Goal: Navigation & Orientation: Find specific page/section

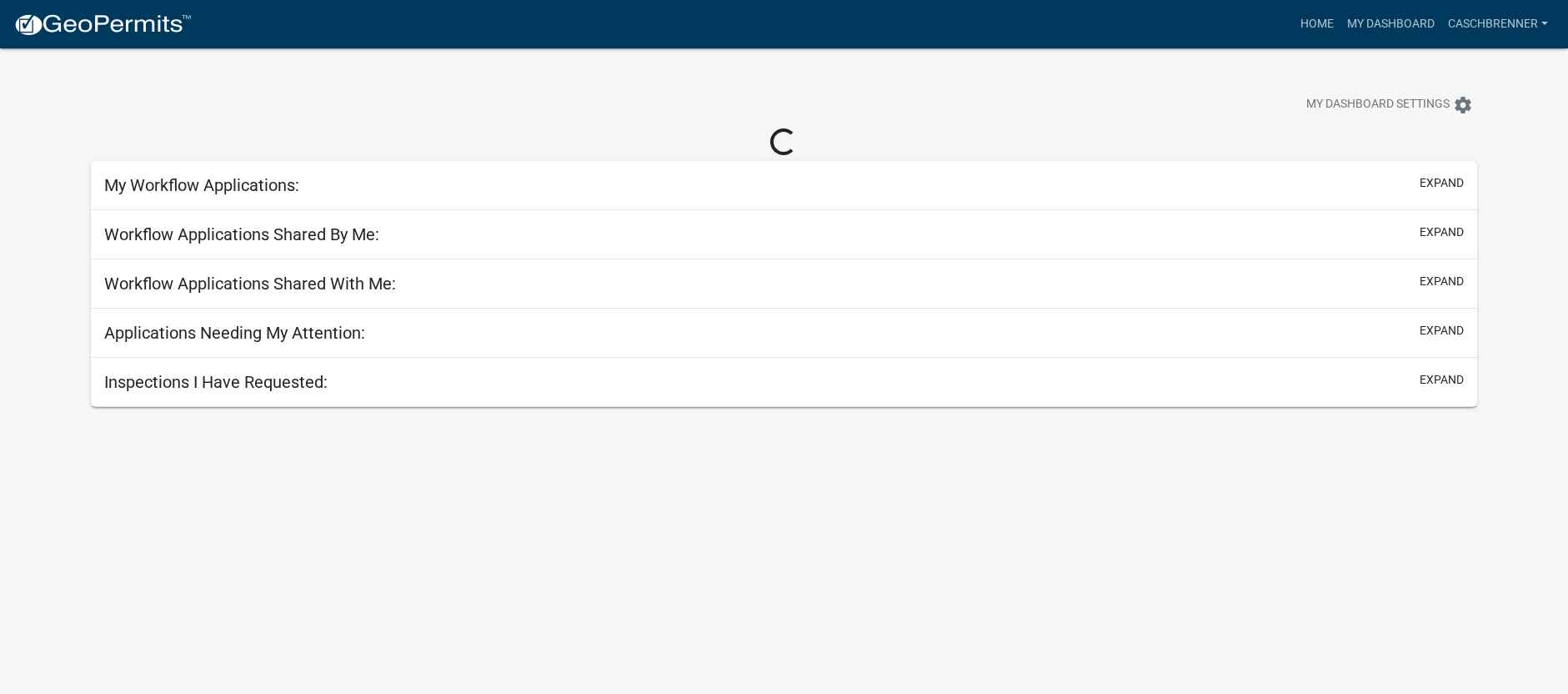
select select "2: 50"
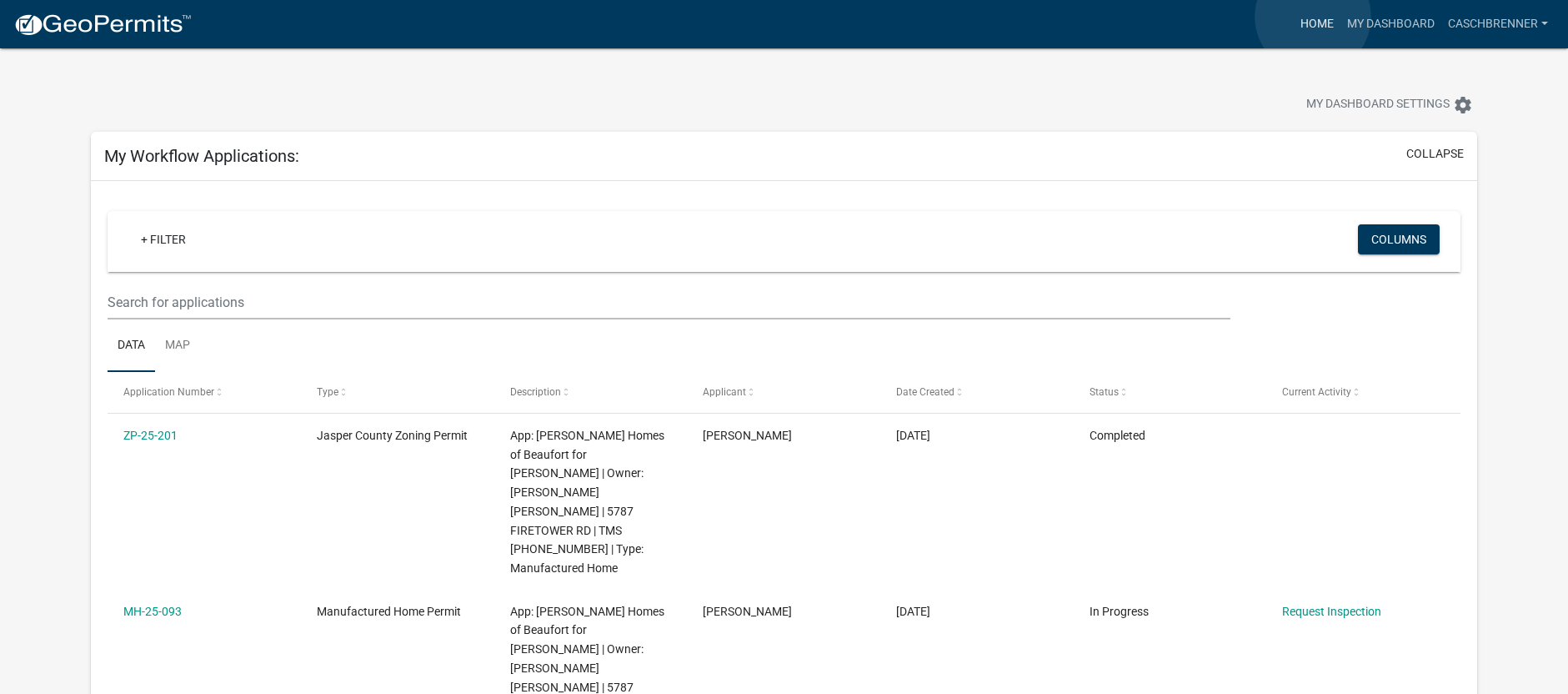
click at [1312, 17] on link "Home" at bounding box center [1317, 24] width 47 height 31
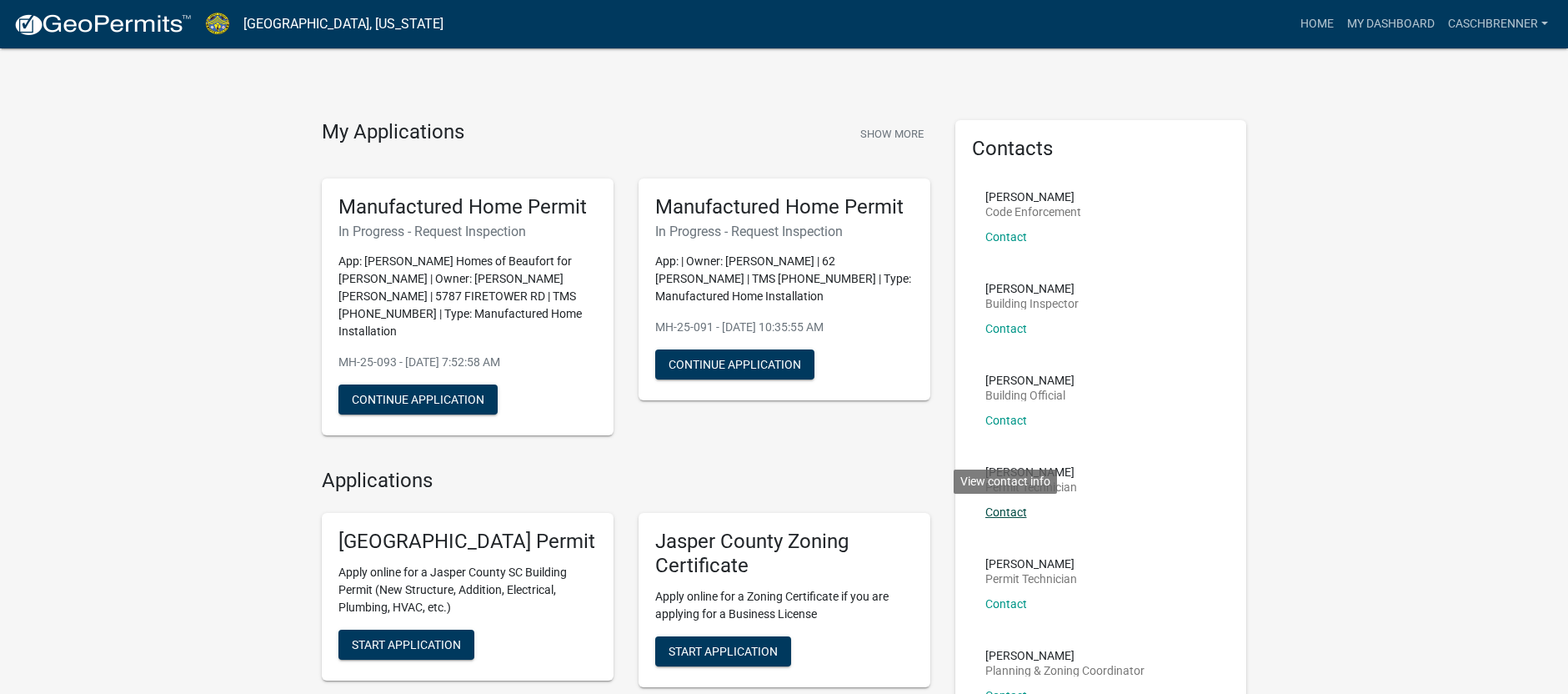
click at [1014, 517] on link "Contact" at bounding box center [1005, 512] width 42 height 14
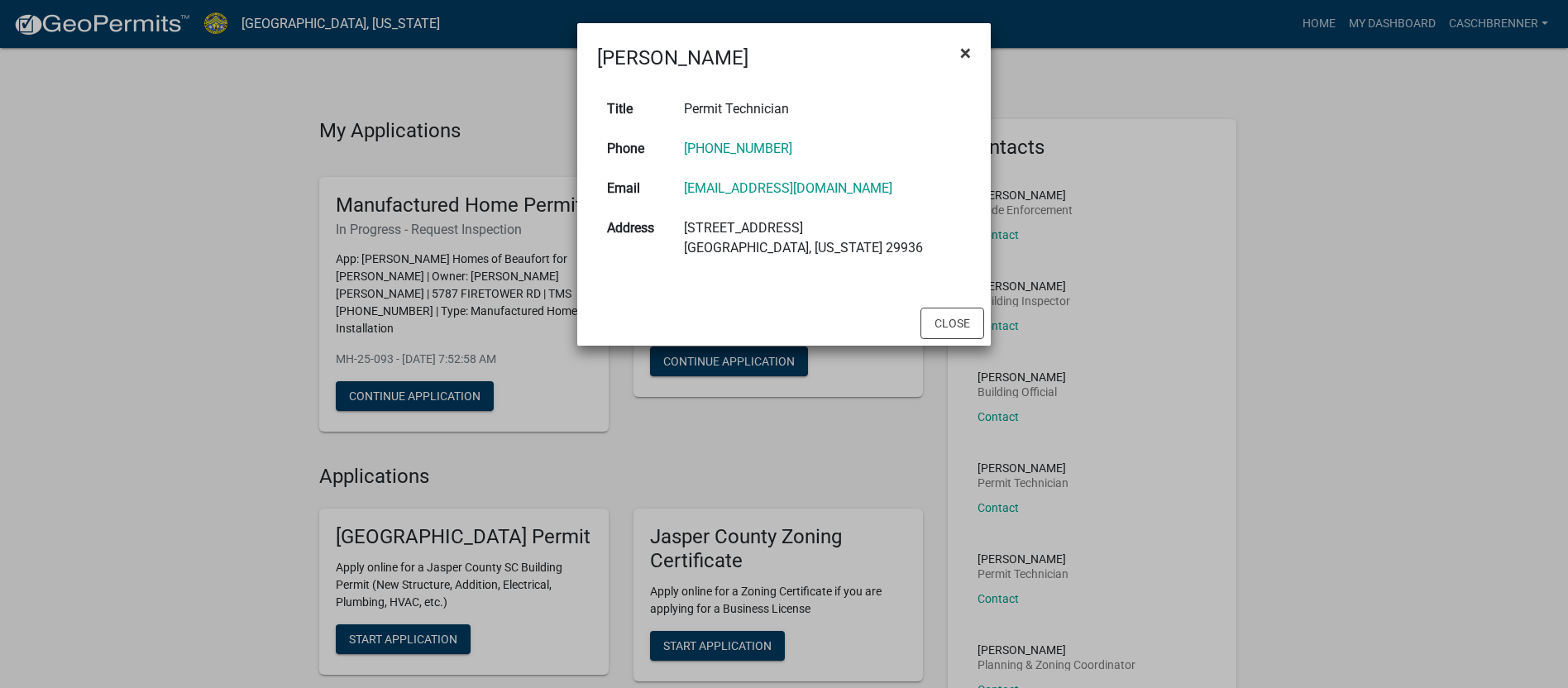
click at [966, 52] on span "×" at bounding box center [966, 52] width 11 height 23
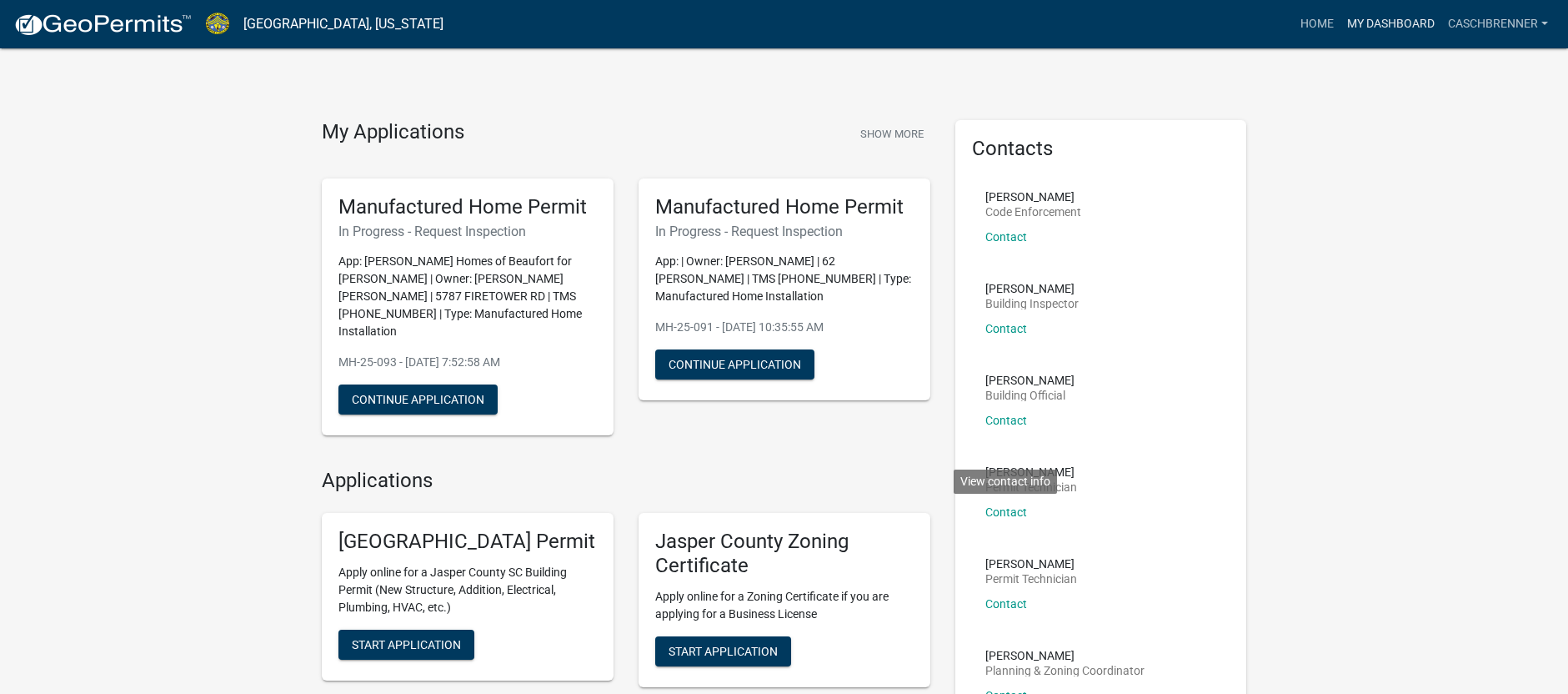
click at [1377, 23] on link "My Dashboard" at bounding box center [1391, 24] width 101 height 31
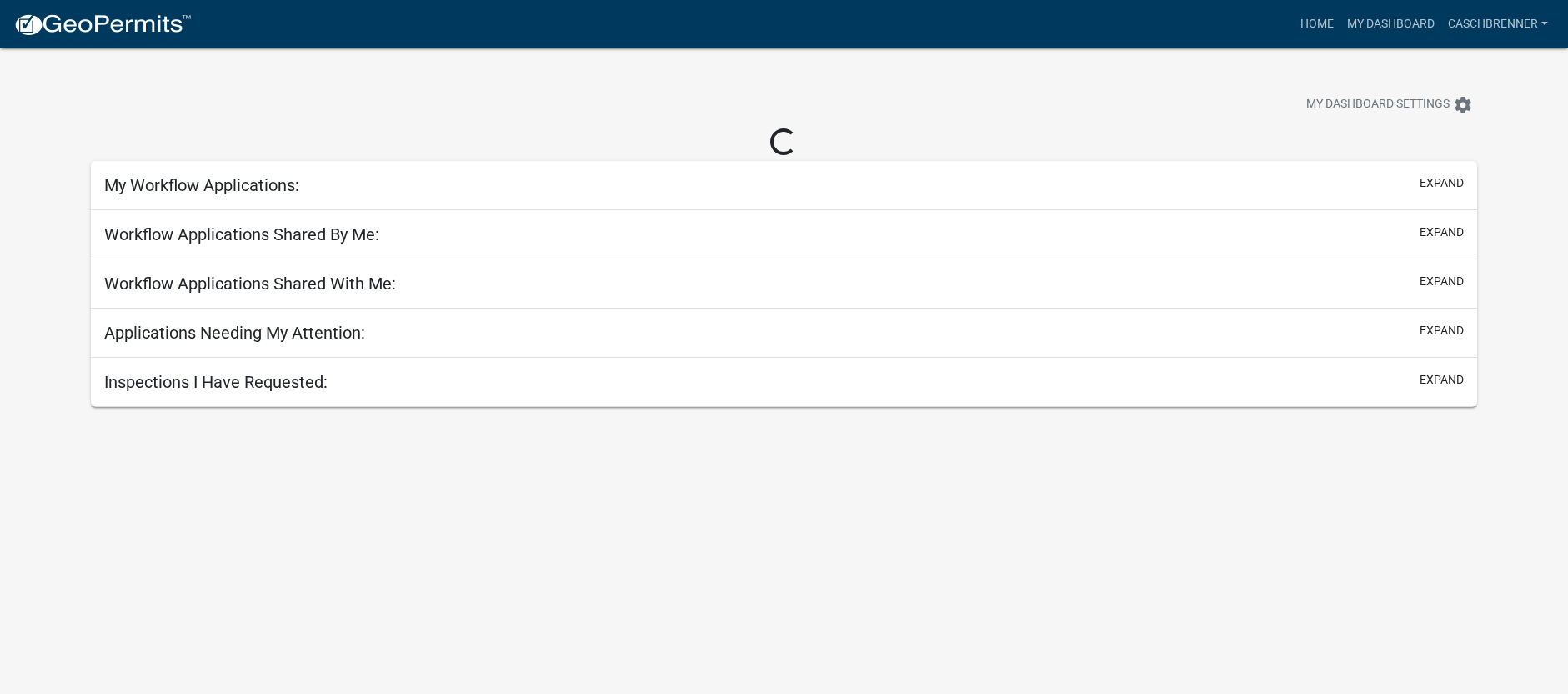
select select "2: 50"
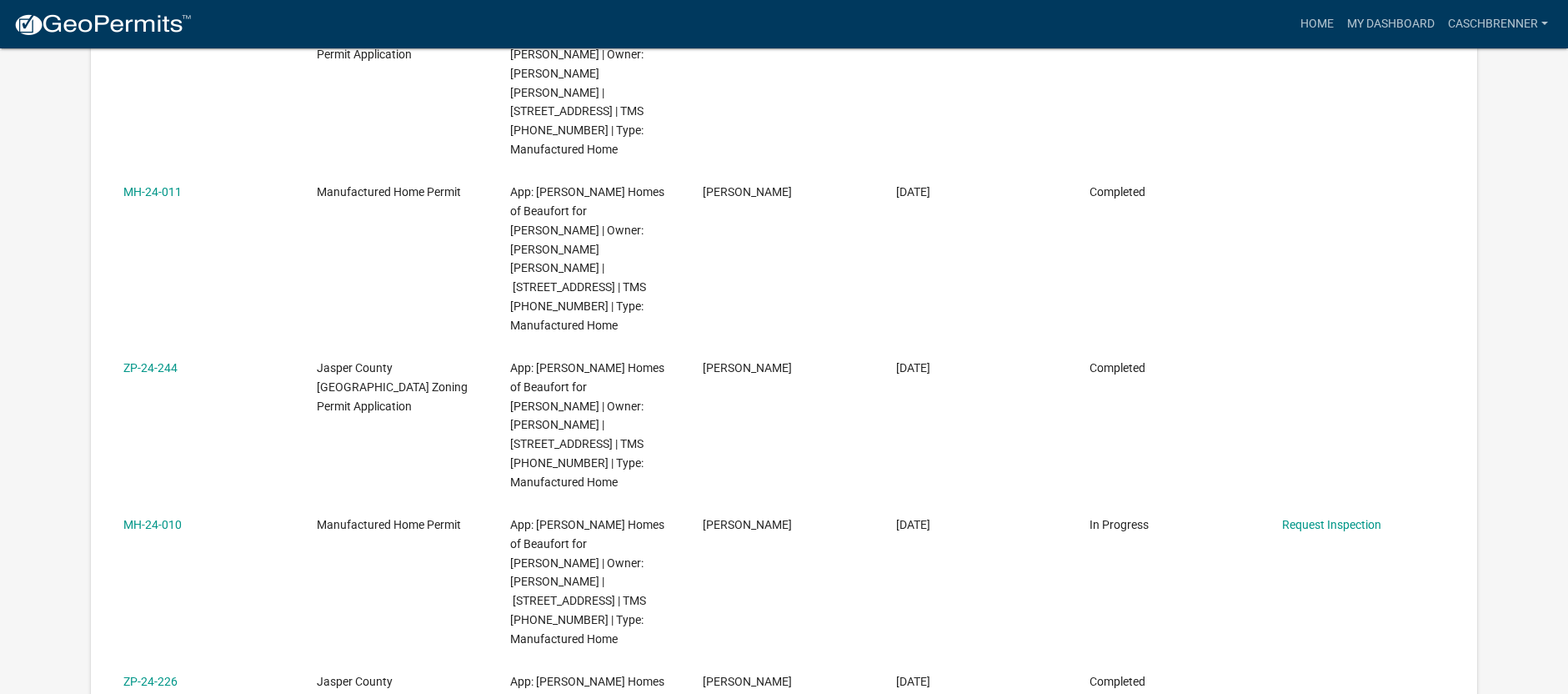
scroll to position [6844, 0]
